Goal: Navigation & Orientation: Find specific page/section

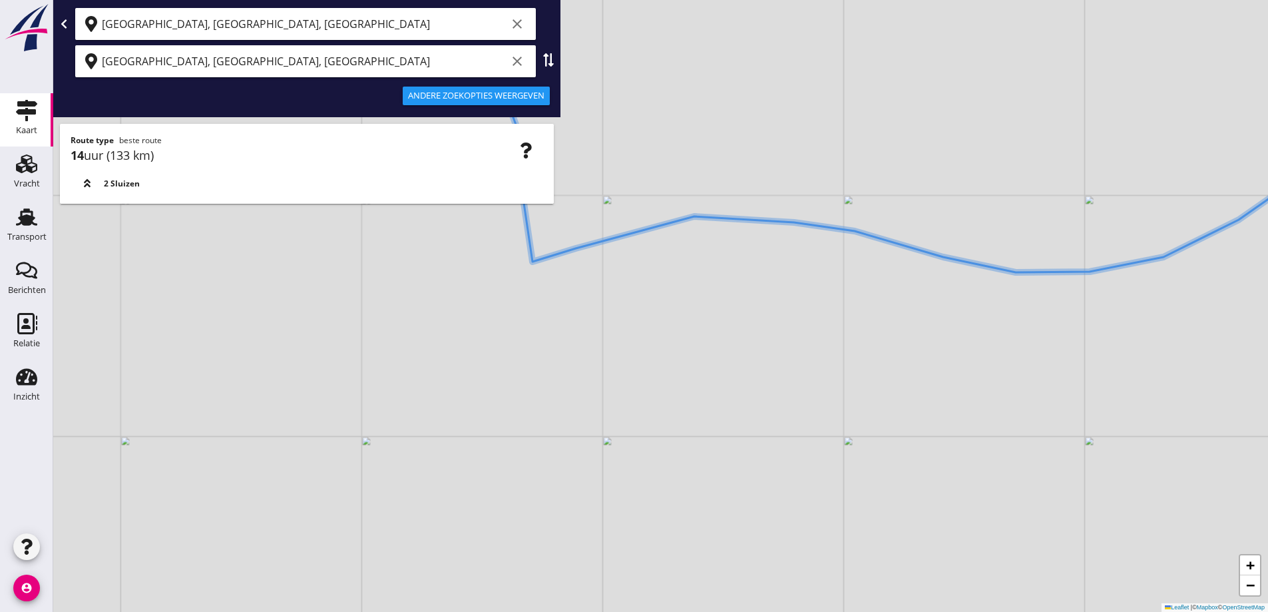
click at [520, 55] on icon "clear" at bounding box center [517, 61] width 16 height 16
click at [516, 33] on div "[GEOGRAPHIC_DATA], [GEOGRAPHIC_DATA], [GEOGRAPHIC_DATA] clear" at bounding box center [315, 23] width 426 height 21
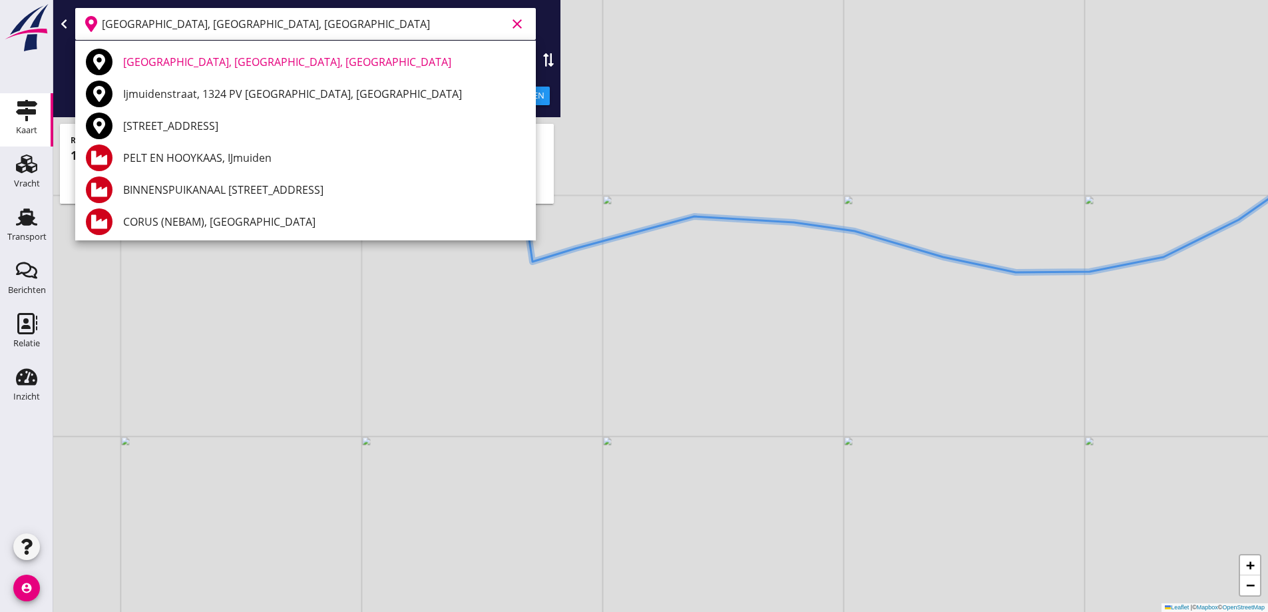
drag, startPoint x: 679, startPoint y: 136, endPoint x: 503, endPoint y: 7, distance: 218.2
click at [678, 136] on div "+ − Leaflet | © Mapbox © OpenStreetMap" at bounding box center [660, 306] width 1215 height 612
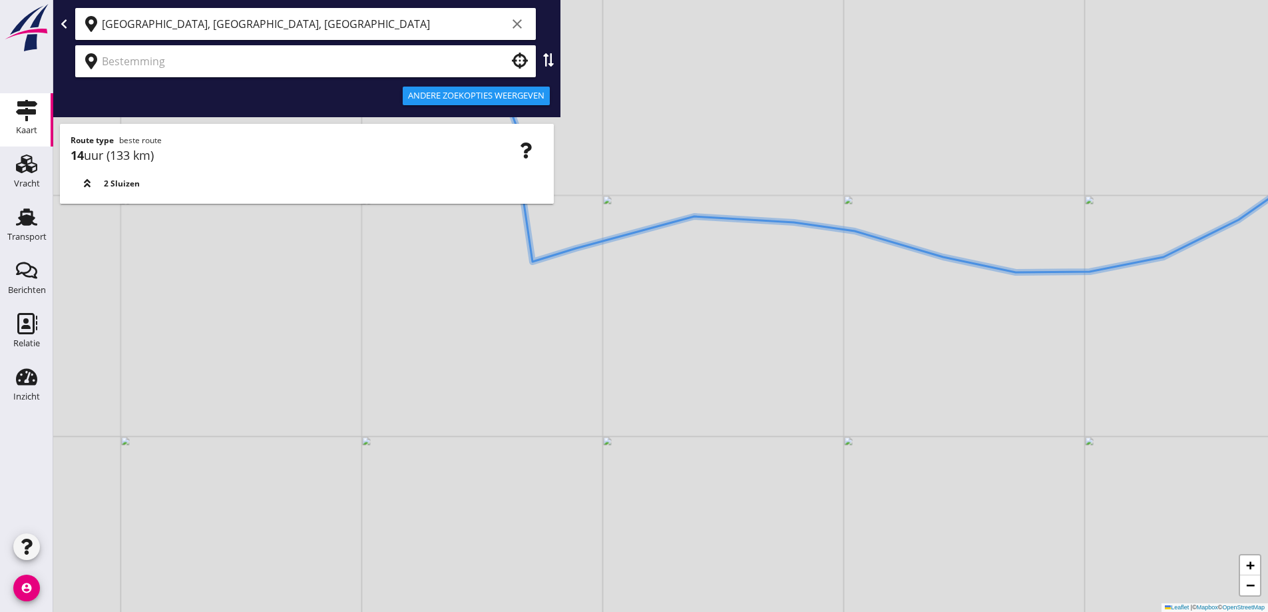
click at [514, 17] on icon "clear" at bounding box center [517, 24] width 16 height 16
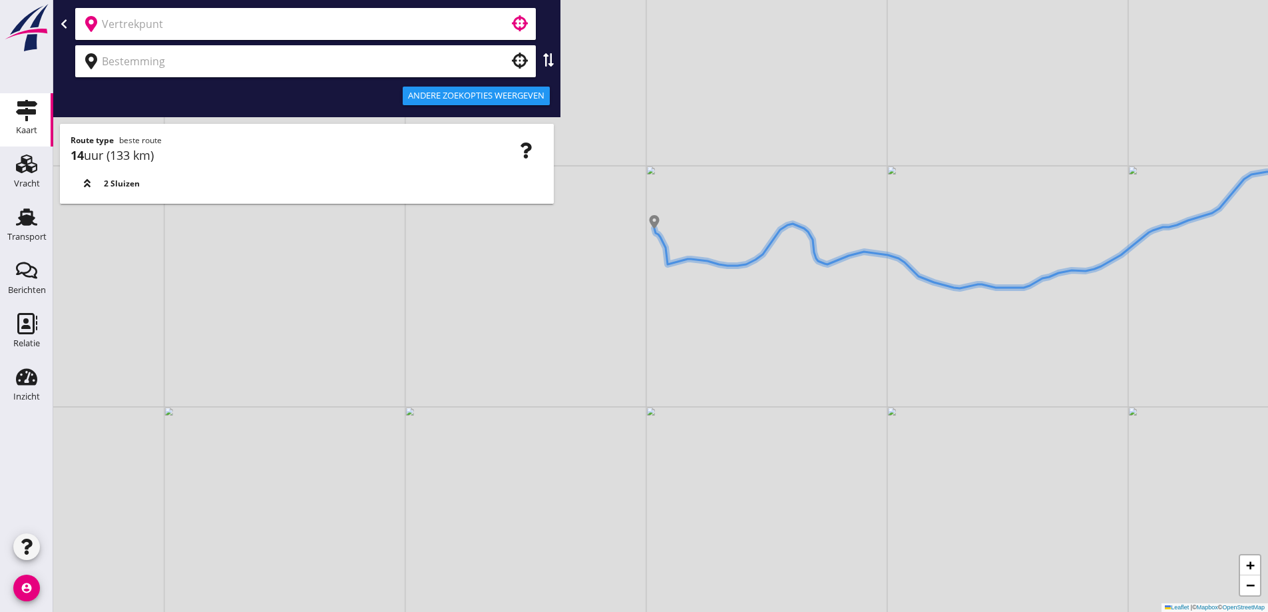
drag, startPoint x: 664, startPoint y: 239, endPoint x: 688, endPoint y: 294, distance: 59.6
click at [688, 294] on div "+ − Leaflet | © Mapbox © OpenStreetMap" at bounding box center [660, 306] width 1215 height 612
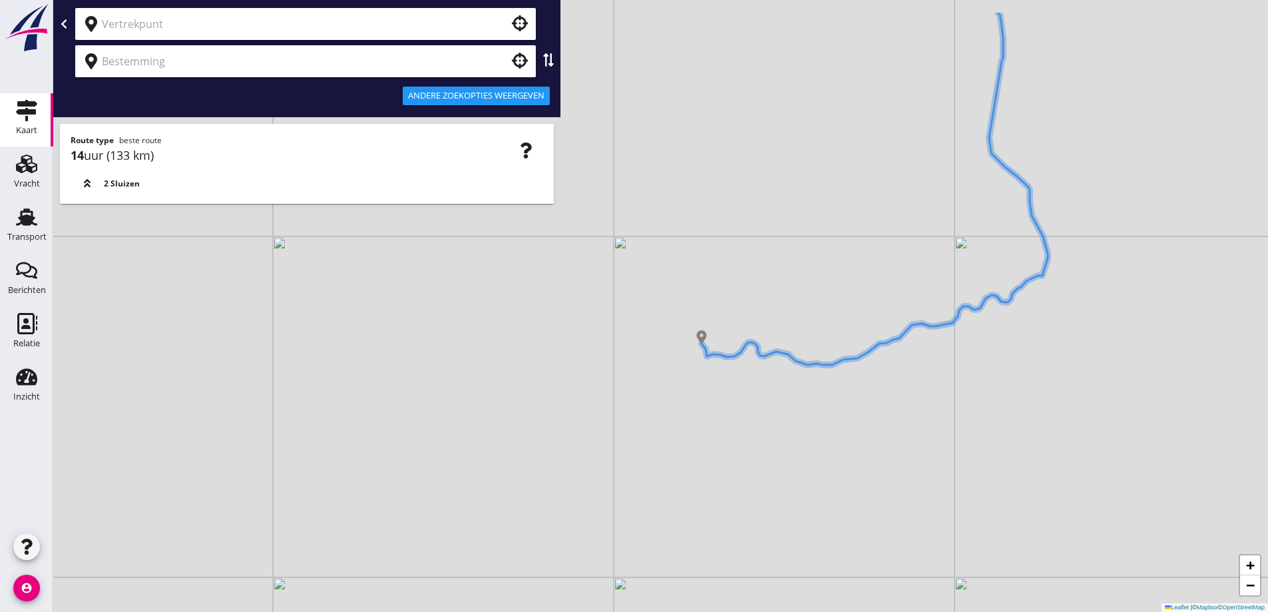
drag, startPoint x: 684, startPoint y: 234, endPoint x: 717, endPoint y: 308, distance: 80.8
click at [717, 308] on div "+ − Leaflet | © Mapbox © OpenStreetMap" at bounding box center [660, 306] width 1215 height 612
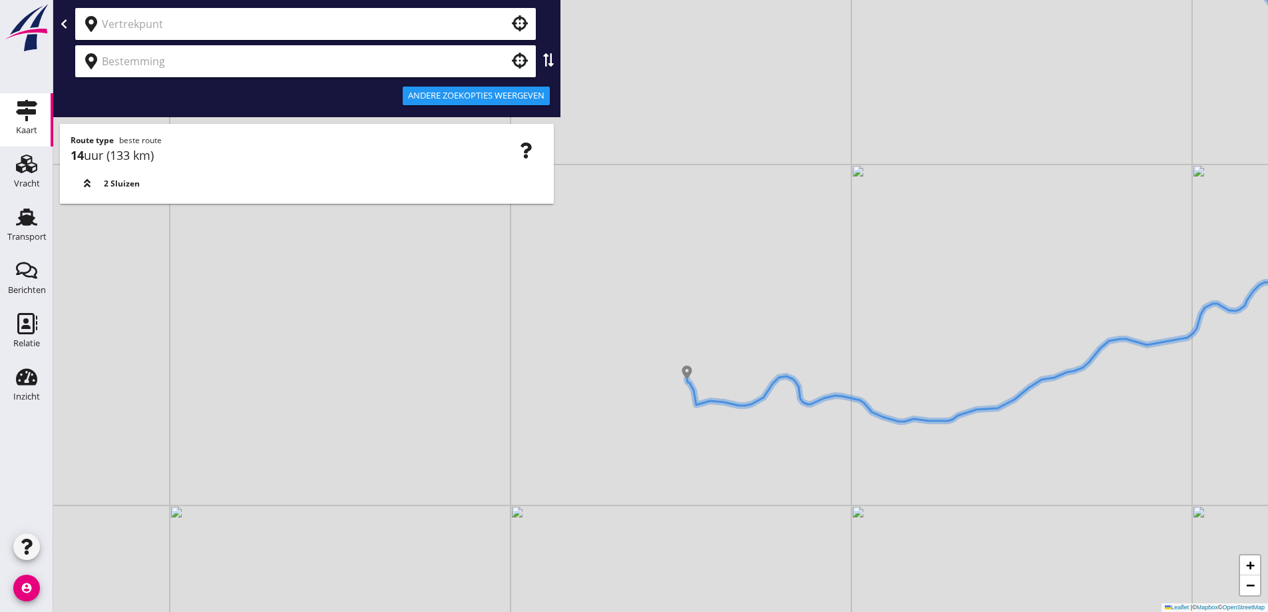
drag, startPoint x: 752, startPoint y: 313, endPoint x: 738, endPoint y: 290, distance: 26.6
click at [739, 293] on div "+ − Leaflet | © Mapbox © OpenStreetMap" at bounding box center [660, 306] width 1215 height 612
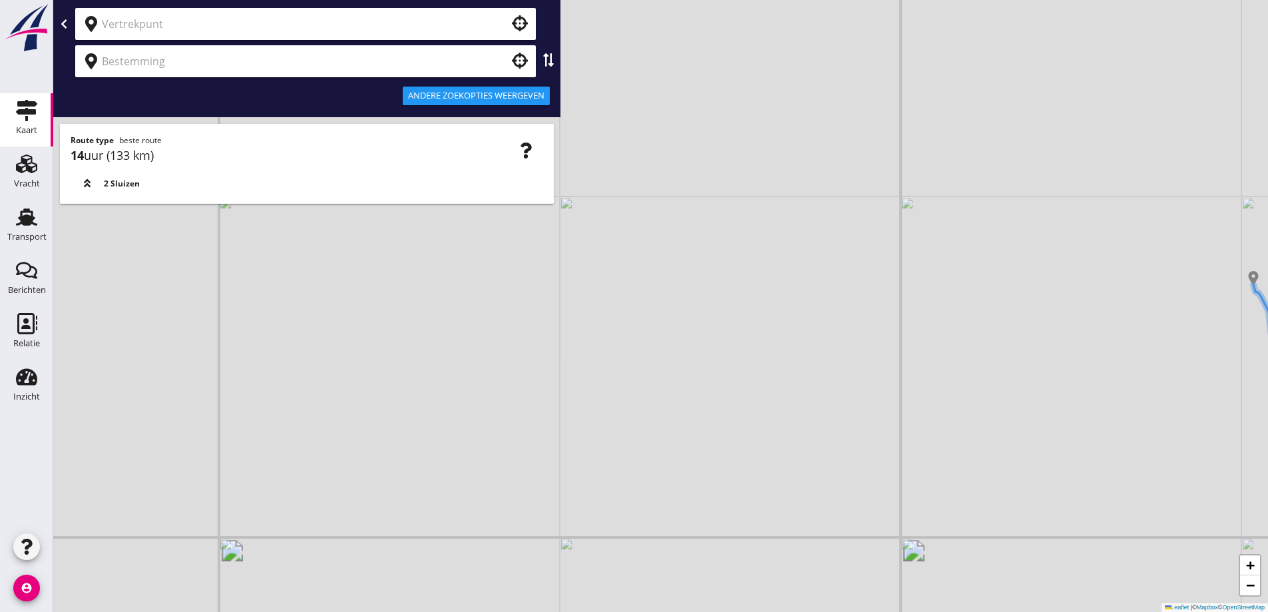
drag, startPoint x: 780, startPoint y: 264, endPoint x: 751, endPoint y: 251, distance: 31.3
click at [751, 254] on div "+ − Leaflet | © Mapbox © OpenStreetMap" at bounding box center [660, 306] width 1215 height 612
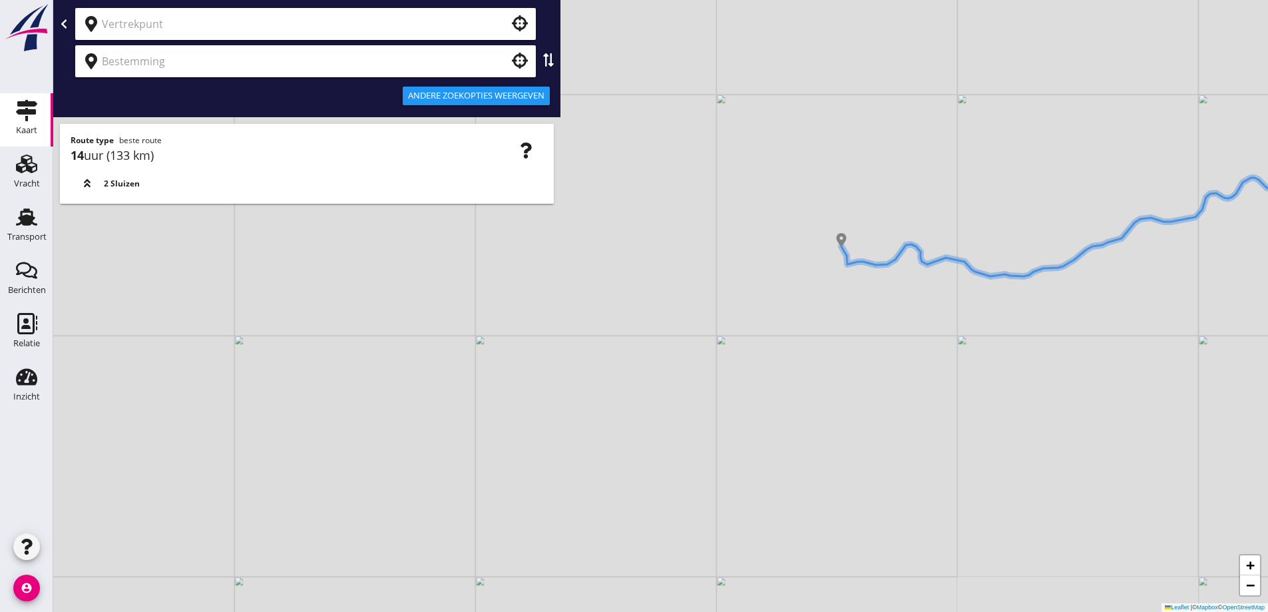
drag, startPoint x: 959, startPoint y: 301, endPoint x: 911, endPoint y: 286, distance: 49.7
click at [912, 286] on div "+ − Leaflet | © Mapbox © OpenStreetMap" at bounding box center [660, 306] width 1215 height 612
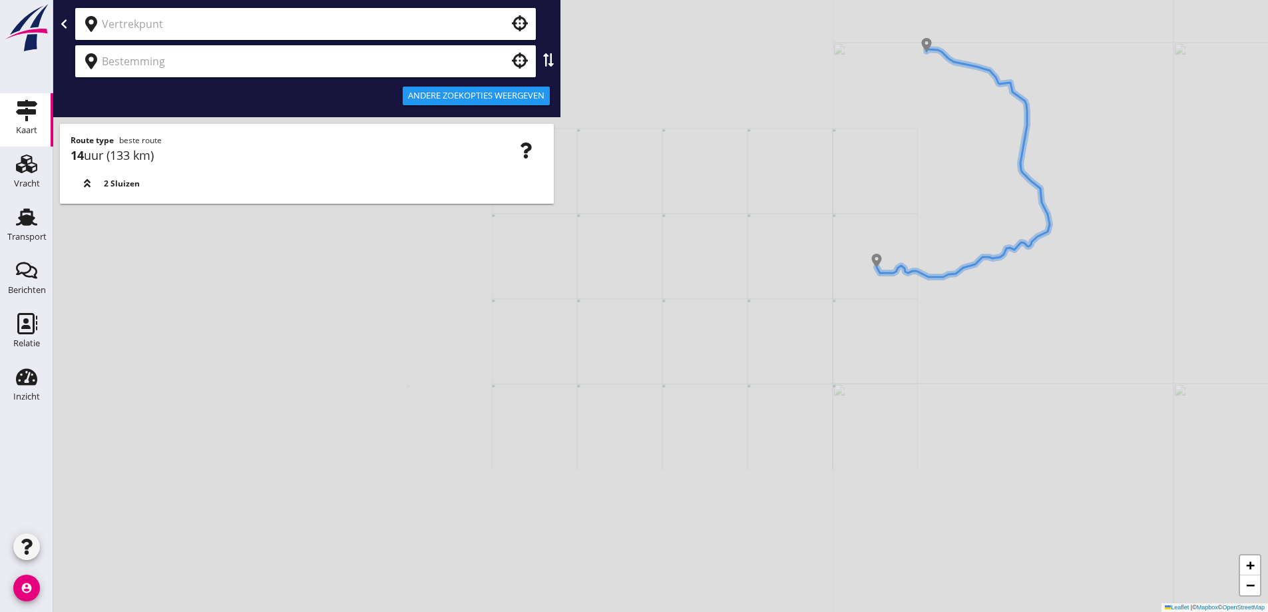
drag, startPoint x: 875, startPoint y: 274, endPoint x: 821, endPoint y: 270, distance: 54.1
click at [821, 270] on div "+ − Leaflet | © Mapbox © OpenStreetMap" at bounding box center [660, 306] width 1215 height 612
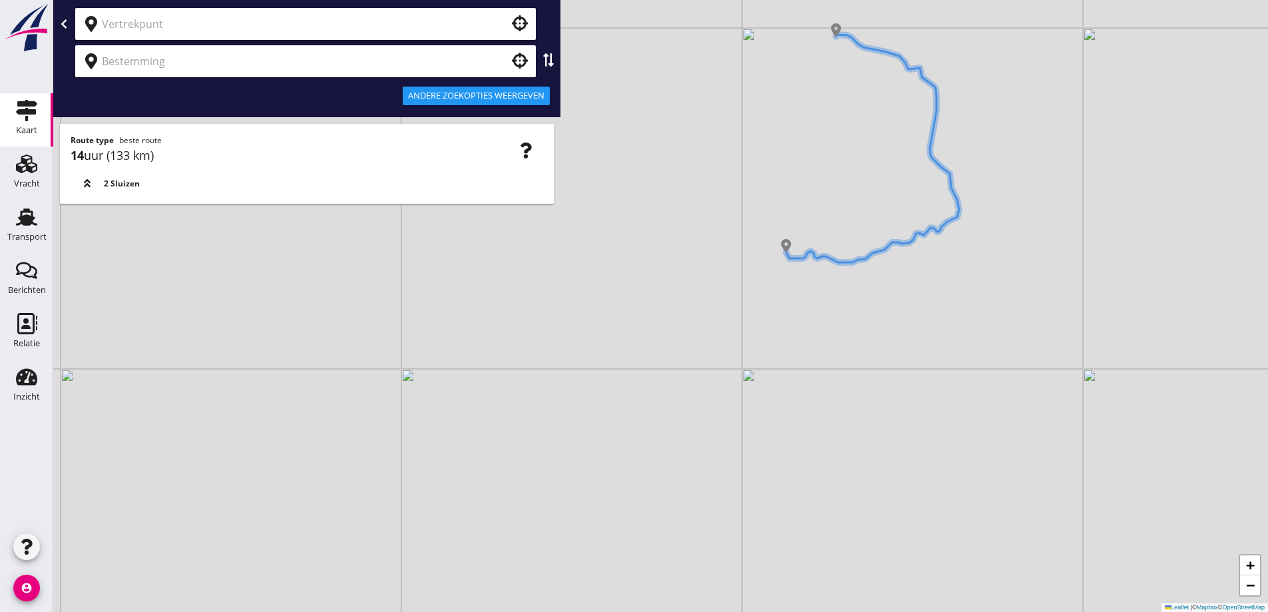
drag, startPoint x: 832, startPoint y: 260, endPoint x: 823, endPoint y: 254, distance: 10.7
click at [823, 254] on icon at bounding box center [872, 149] width 173 height 228
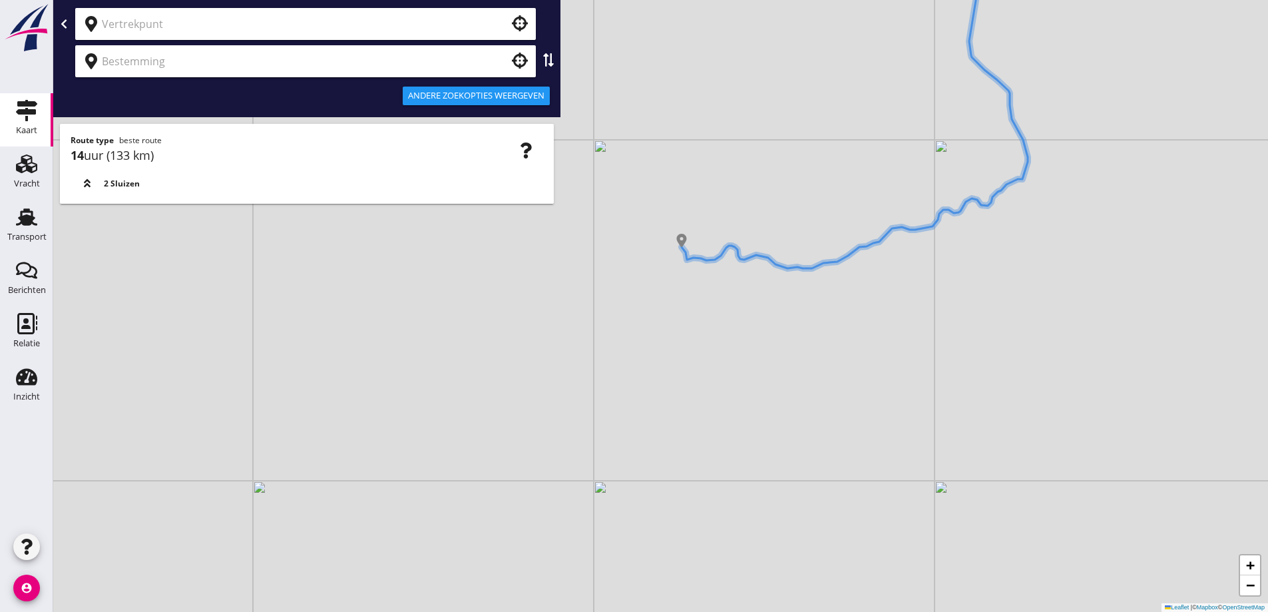
drag, startPoint x: 809, startPoint y: 248, endPoint x: 801, endPoint y: 247, distance: 8.8
click at [801, 247] on div "+ − Leaflet | © Mapbox © OpenStreetMap" at bounding box center [660, 306] width 1215 height 612
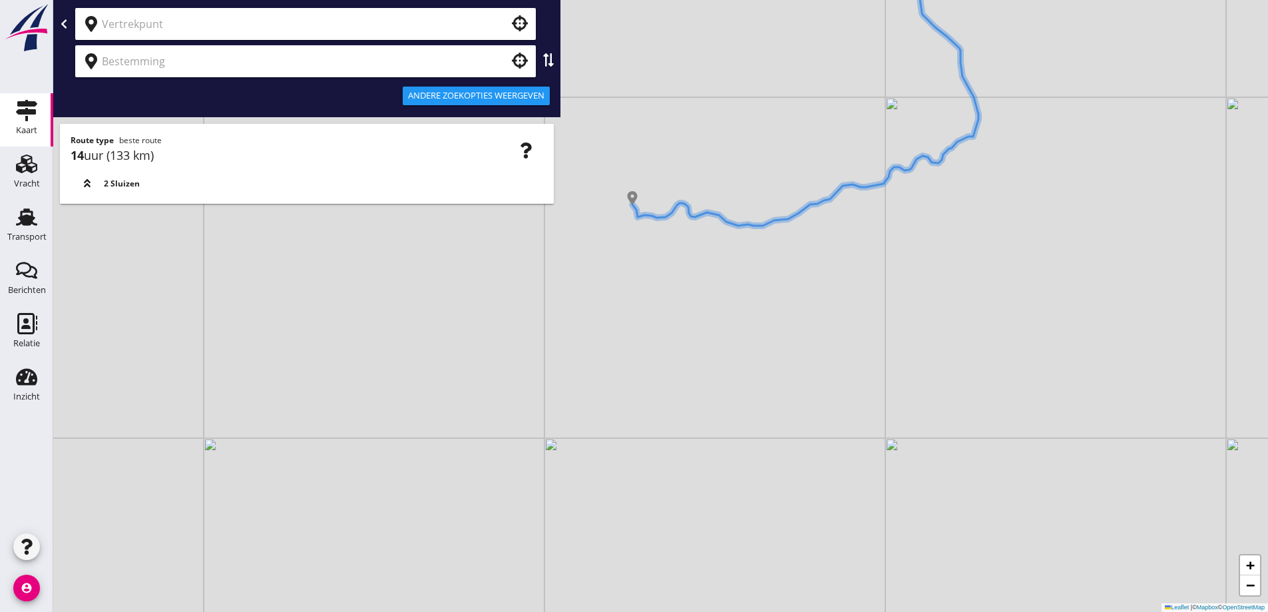
drag, startPoint x: 811, startPoint y: 250, endPoint x: 795, endPoint y: 270, distance: 26.5
click at [795, 271] on div "+ − Leaflet | © Mapbox © OpenStreetMap" at bounding box center [660, 306] width 1215 height 612
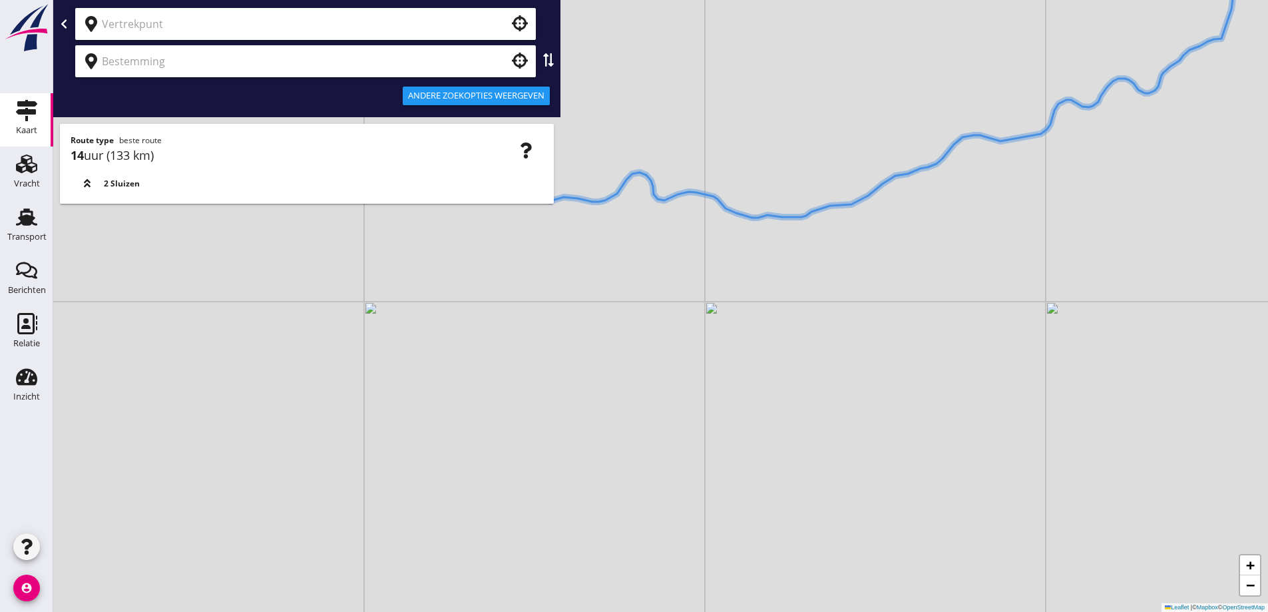
drag, startPoint x: 796, startPoint y: 267, endPoint x: 902, endPoint y: 258, distance: 106.9
click at [902, 258] on div "+ − Leaflet | © Mapbox © OpenStreetMap" at bounding box center [660, 306] width 1215 height 612
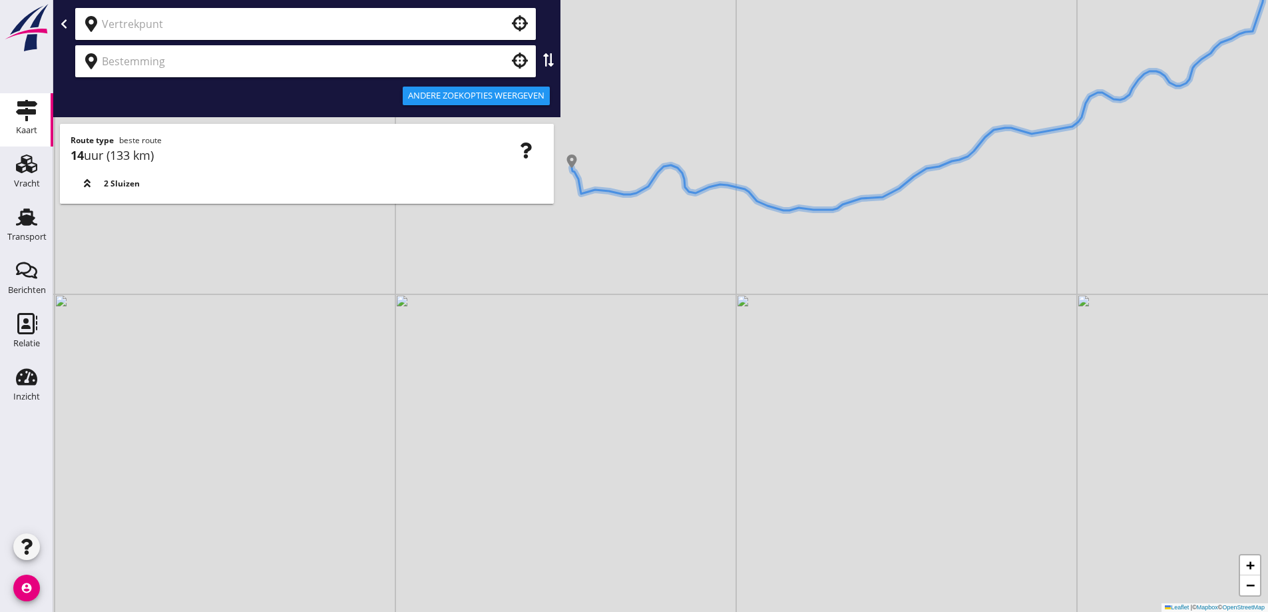
drag, startPoint x: 822, startPoint y: 254, endPoint x: 917, endPoint y: 265, distance: 95.9
click at [917, 266] on div "+ − Leaflet | © Mapbox © OpenStreetMap" at bounding box center [660, 306] width 1215 height 612
